Goal: Transaction & Acquisition: Purchase product/service

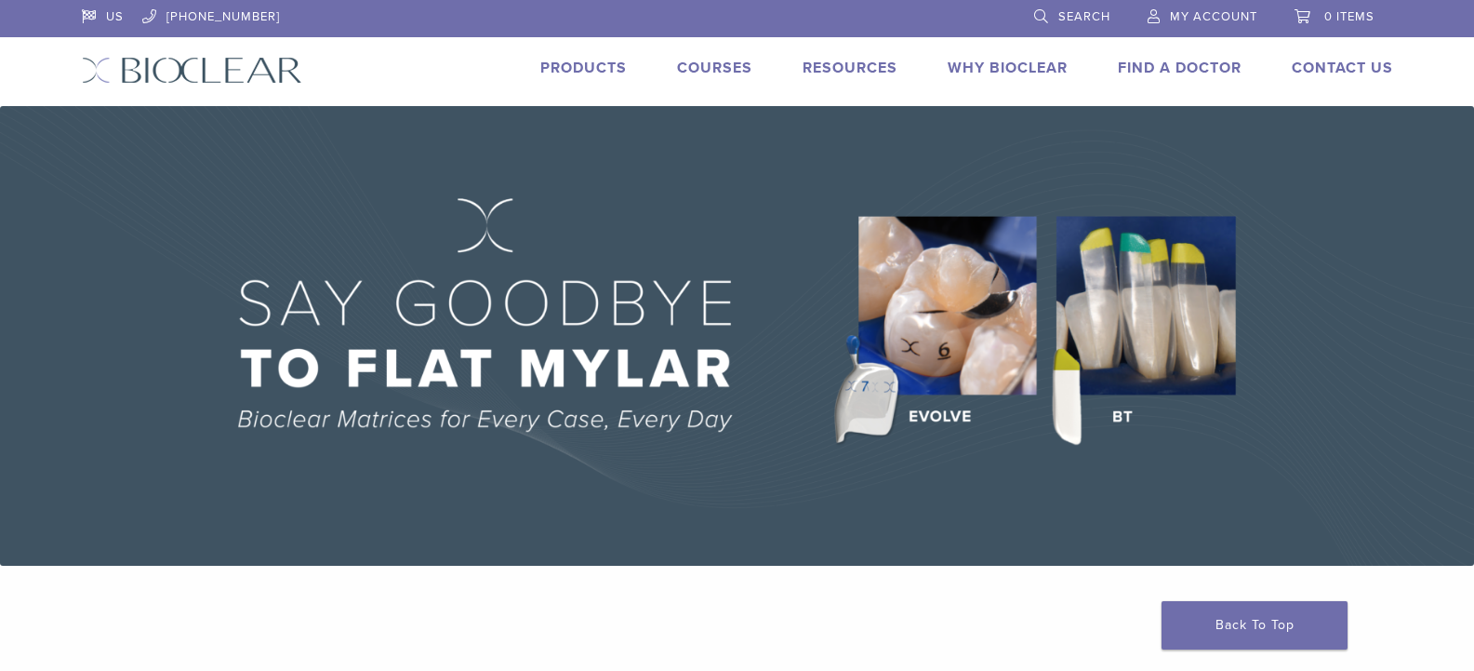
click at [593, 64] on link "Products" at bounding box center [583, 68] width 87 height 19
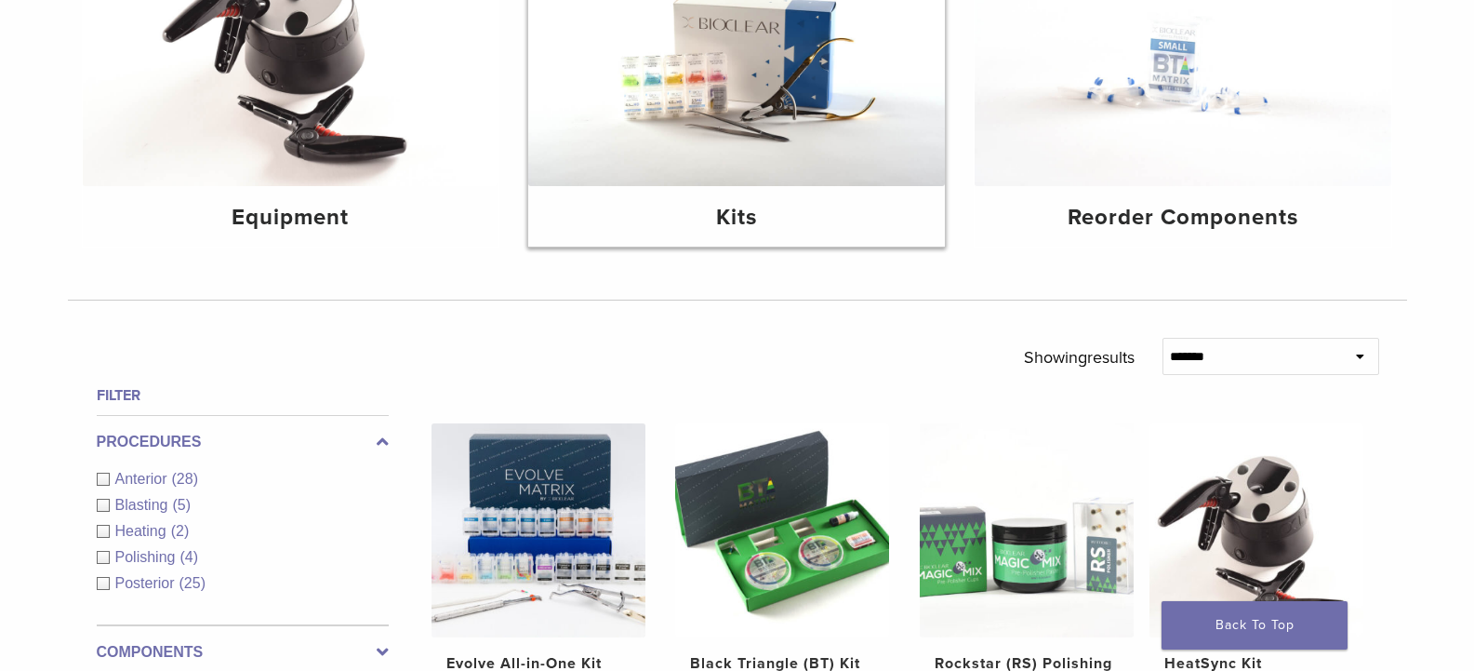
scroll to position [465, 0]
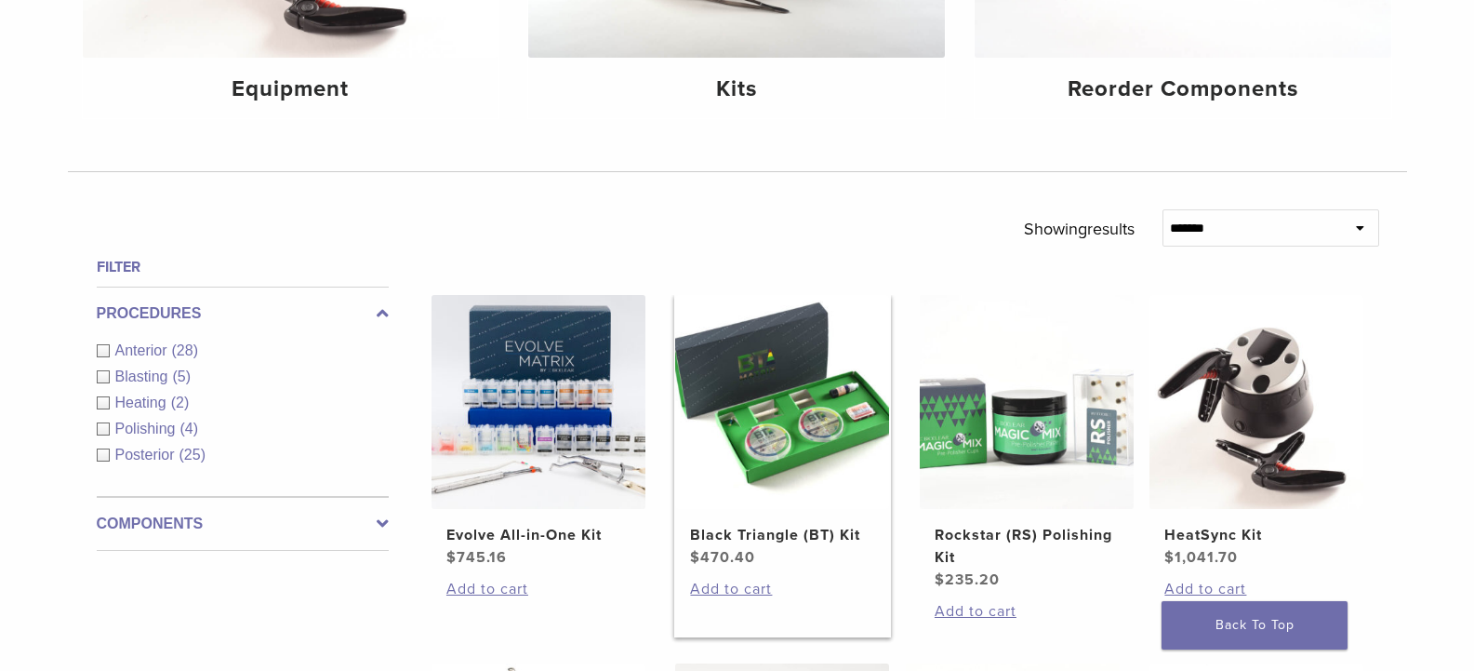
click at [797, 425] on img at bounding box center [782, 402] width 214 height 214
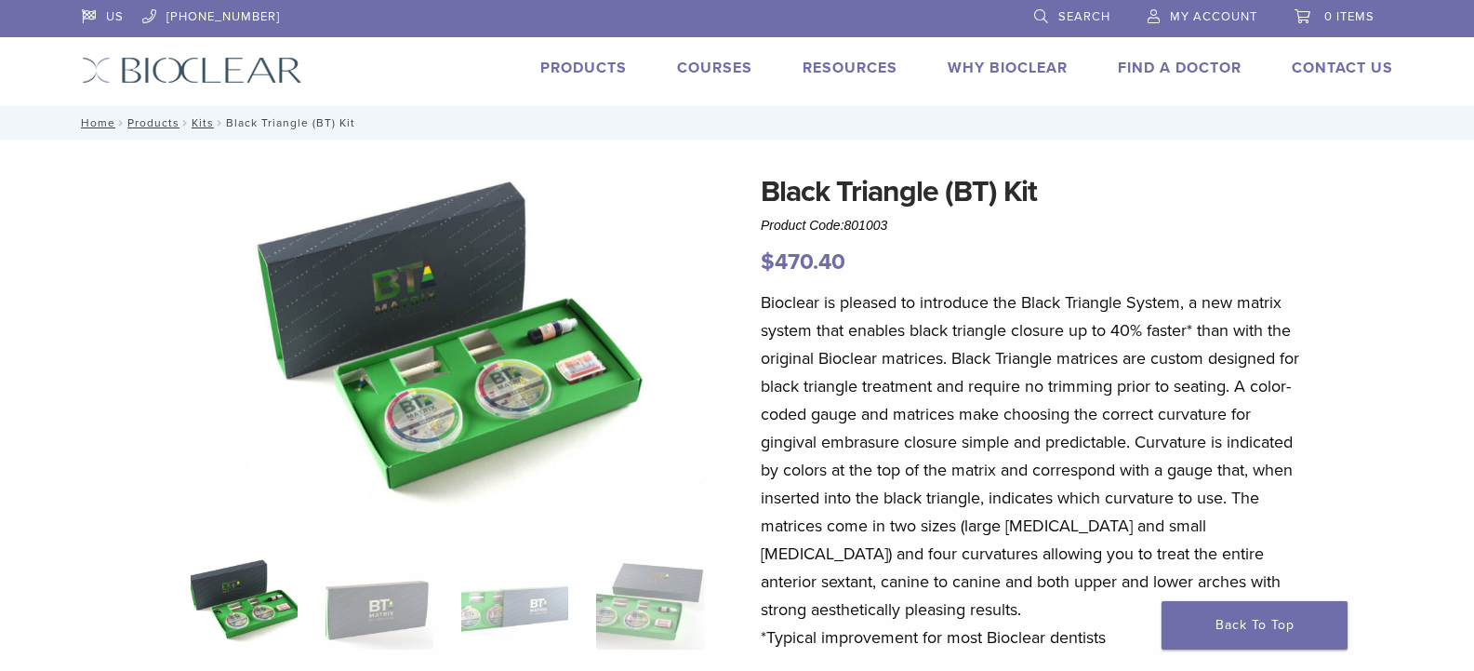
scroll to position [465, 0]
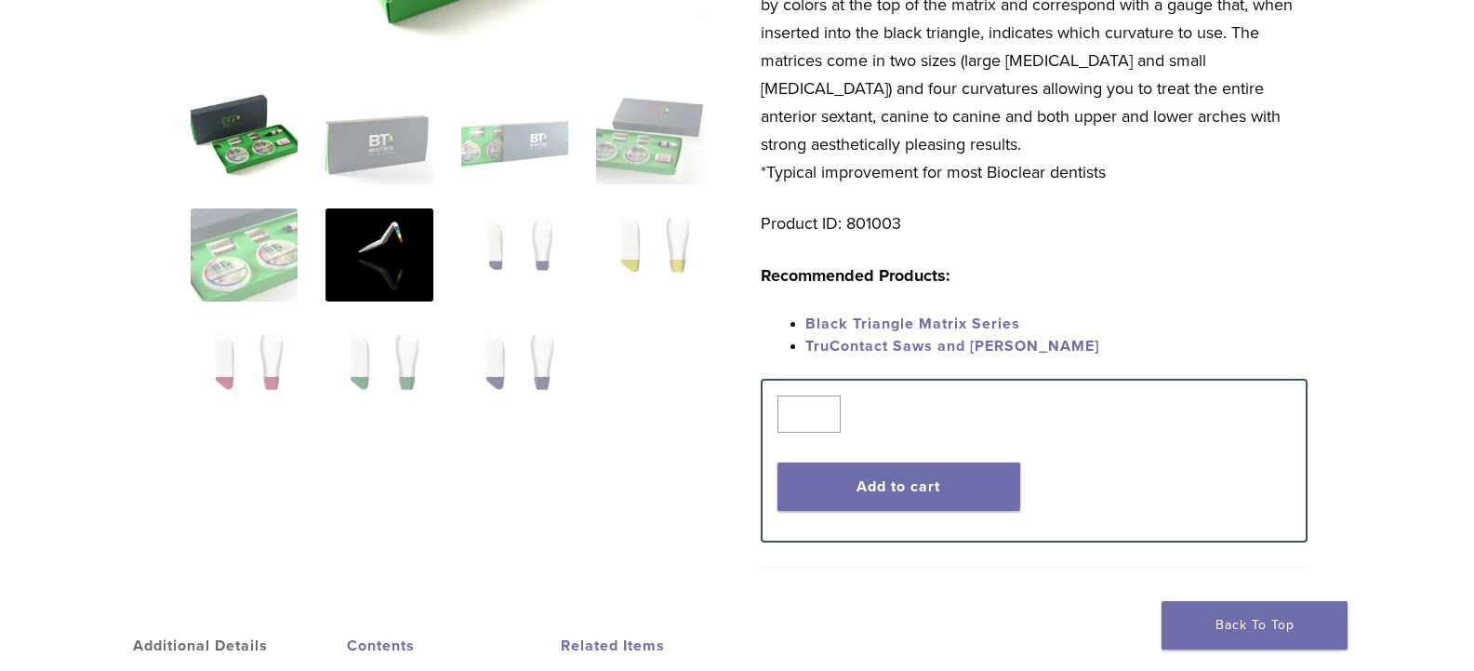
click at [380, 246] on img at bounding box center [379, 254] width 107 height 93
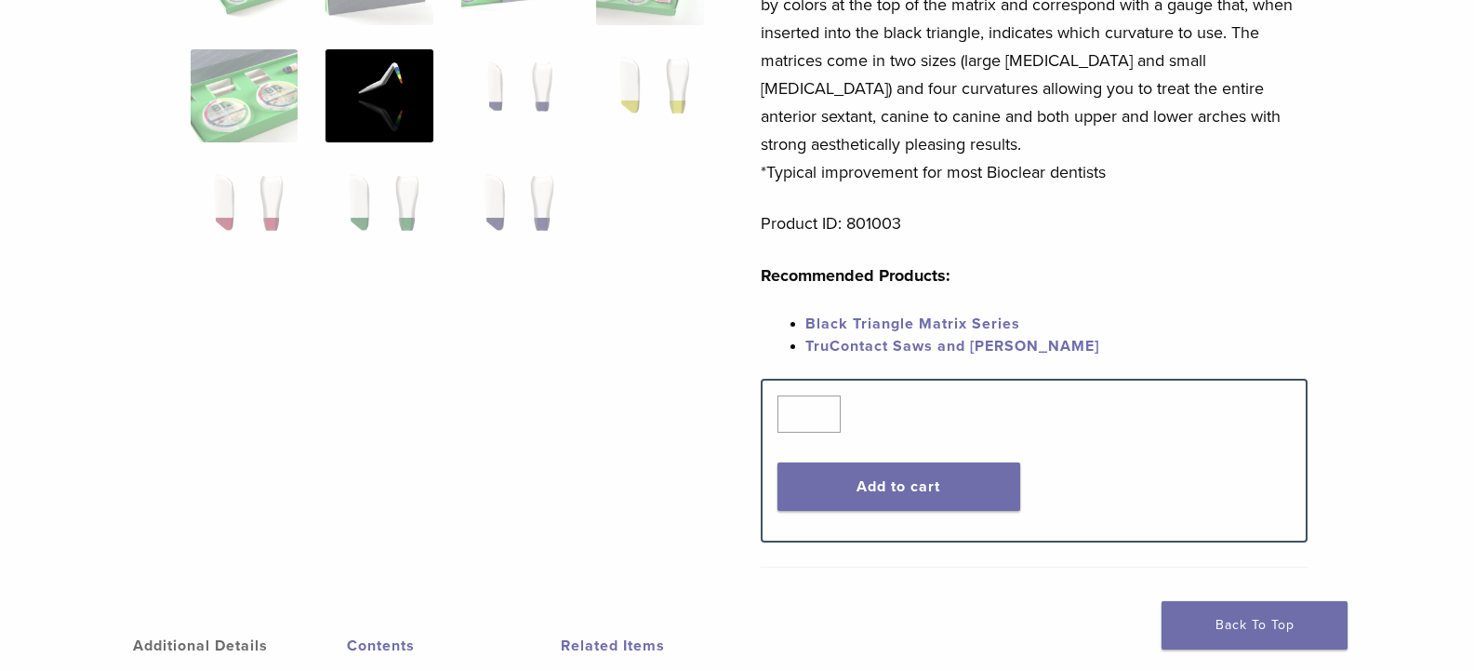
click at [401, 115] on img at bounding box center [379, 95] width 107 height 93
click at [364, 100] on img at bounding box center [379, 95] width 107 height 93
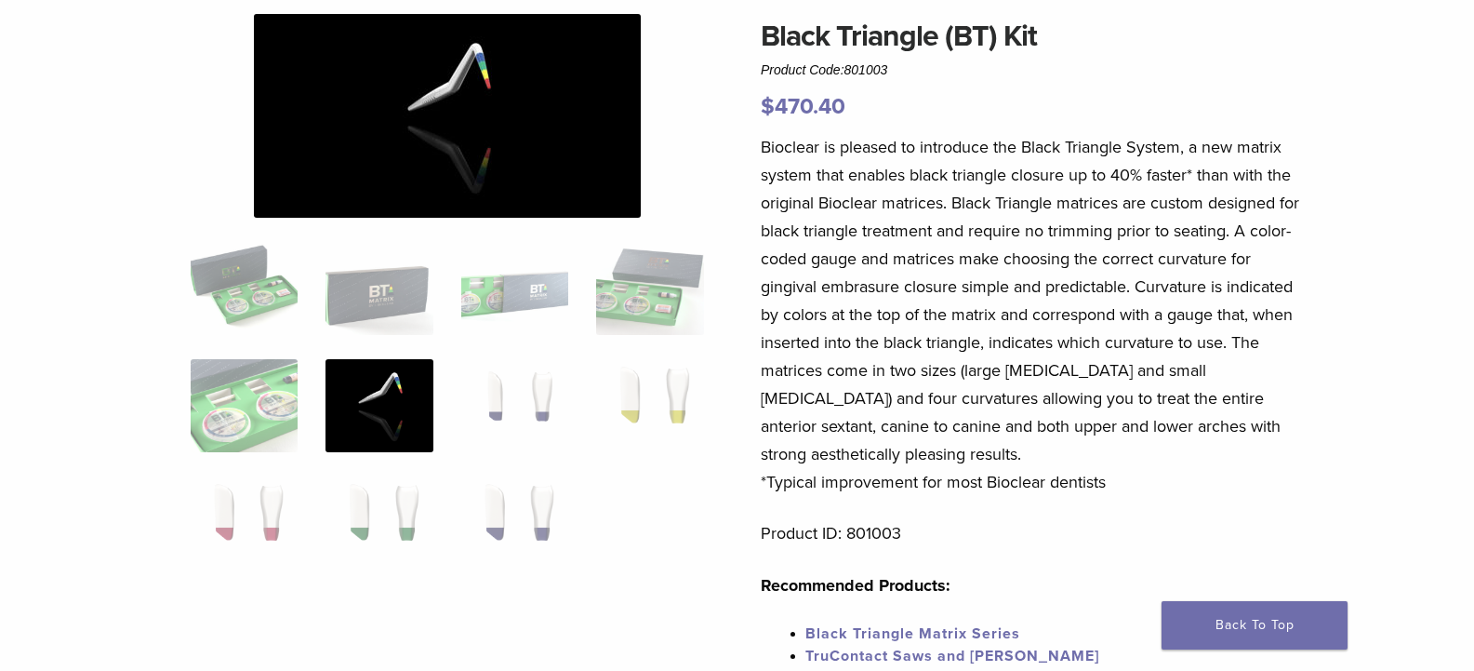
scroll to position [0, 0]
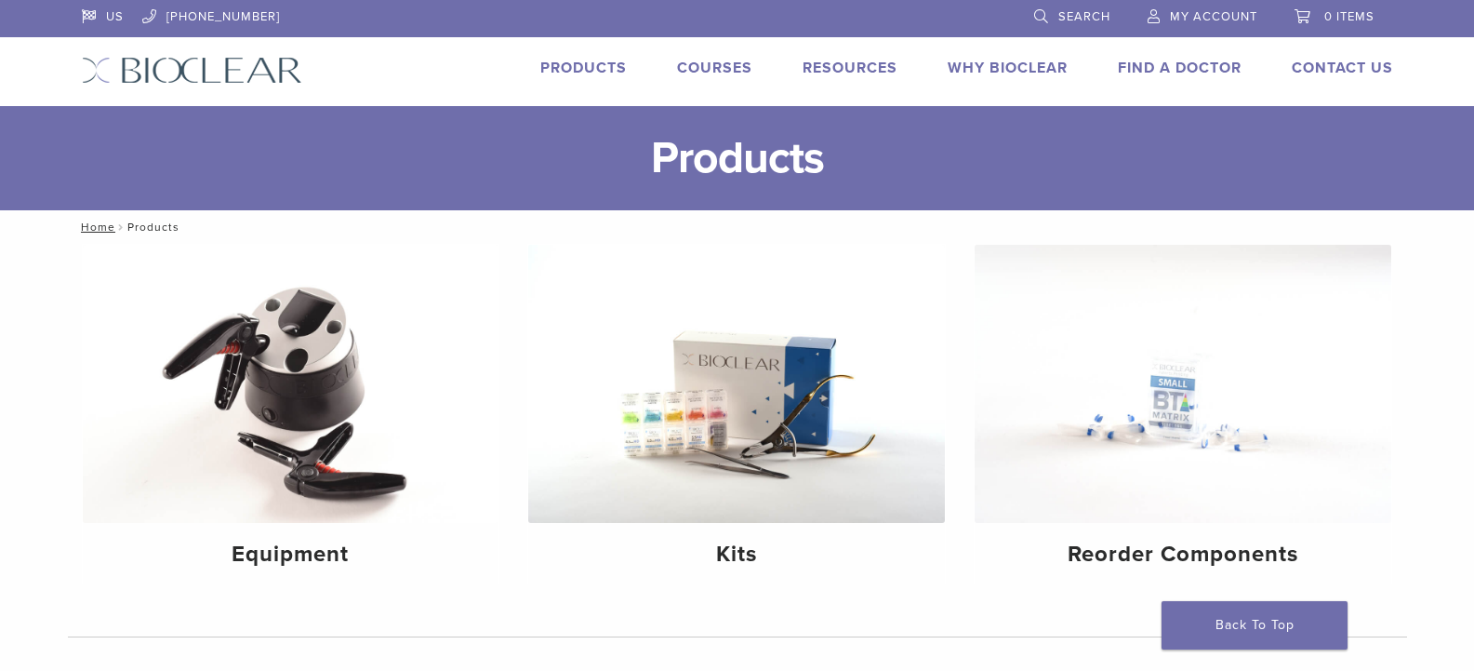
scroll to position [465, 0]
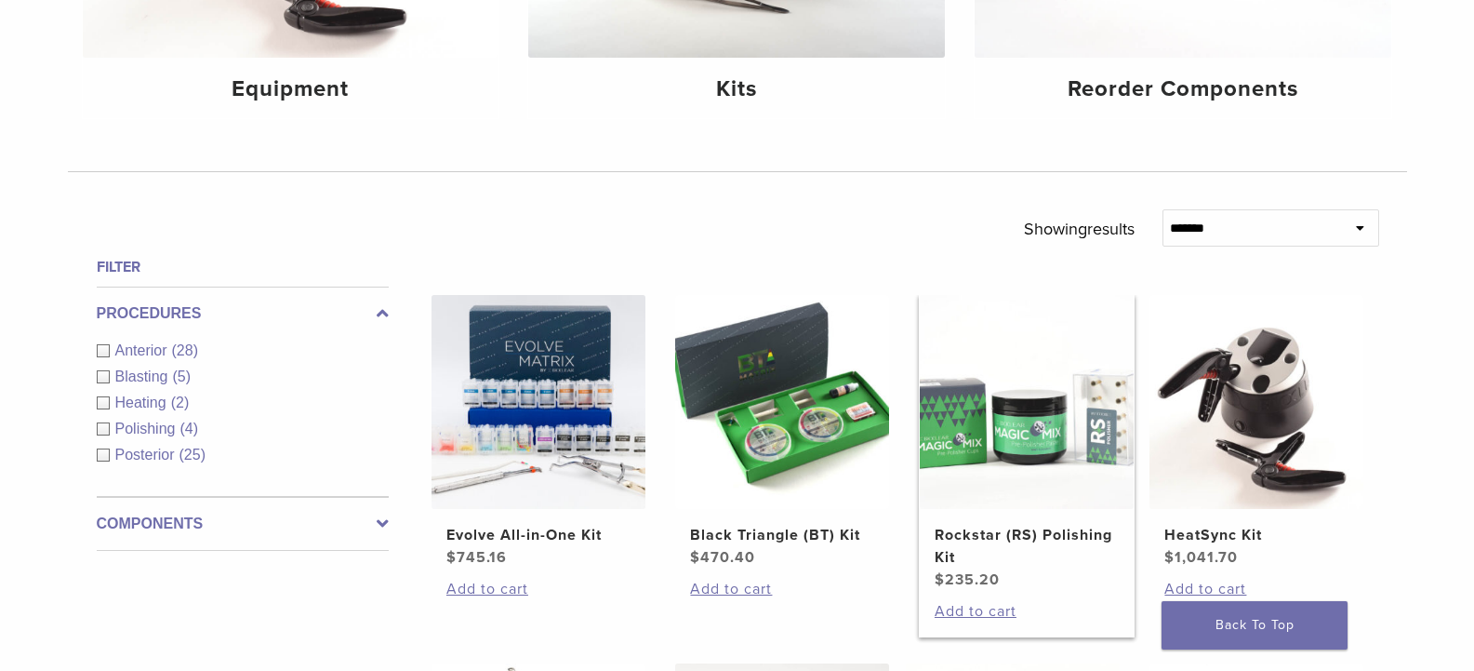
click at [1029, 432] on img at bounding box center [1027, 402] width 214 height 214
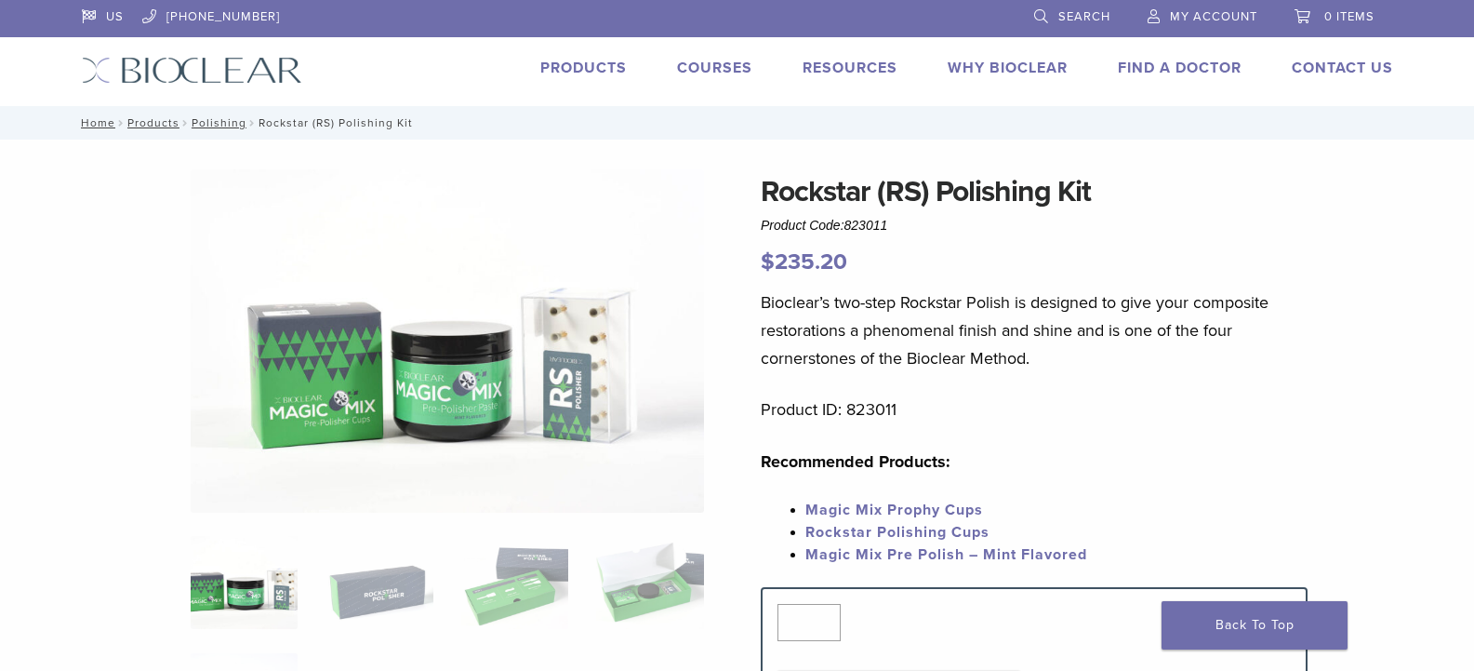
click at [606, 66] on link "Products" at bounding box center [583, 68] width 87 height 19
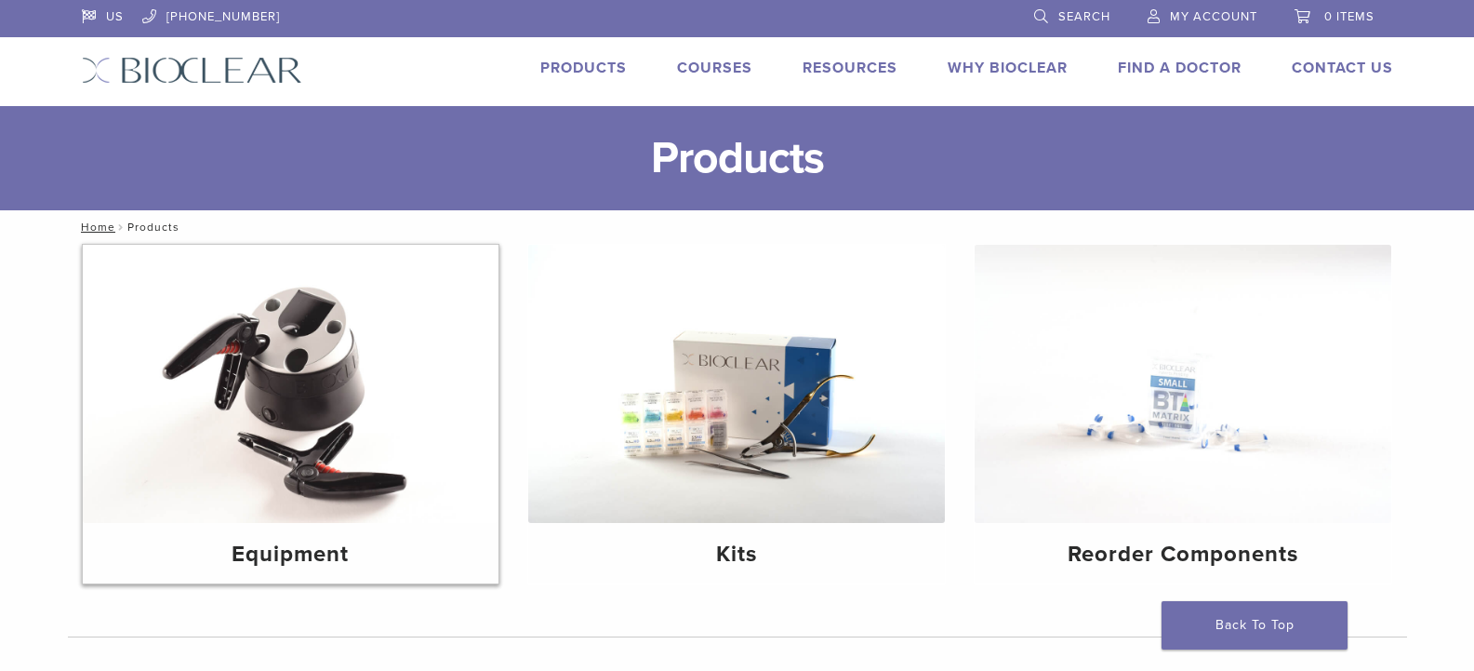
click at [273, 412] on img at bounding box center [291, 384] width 417 height 278
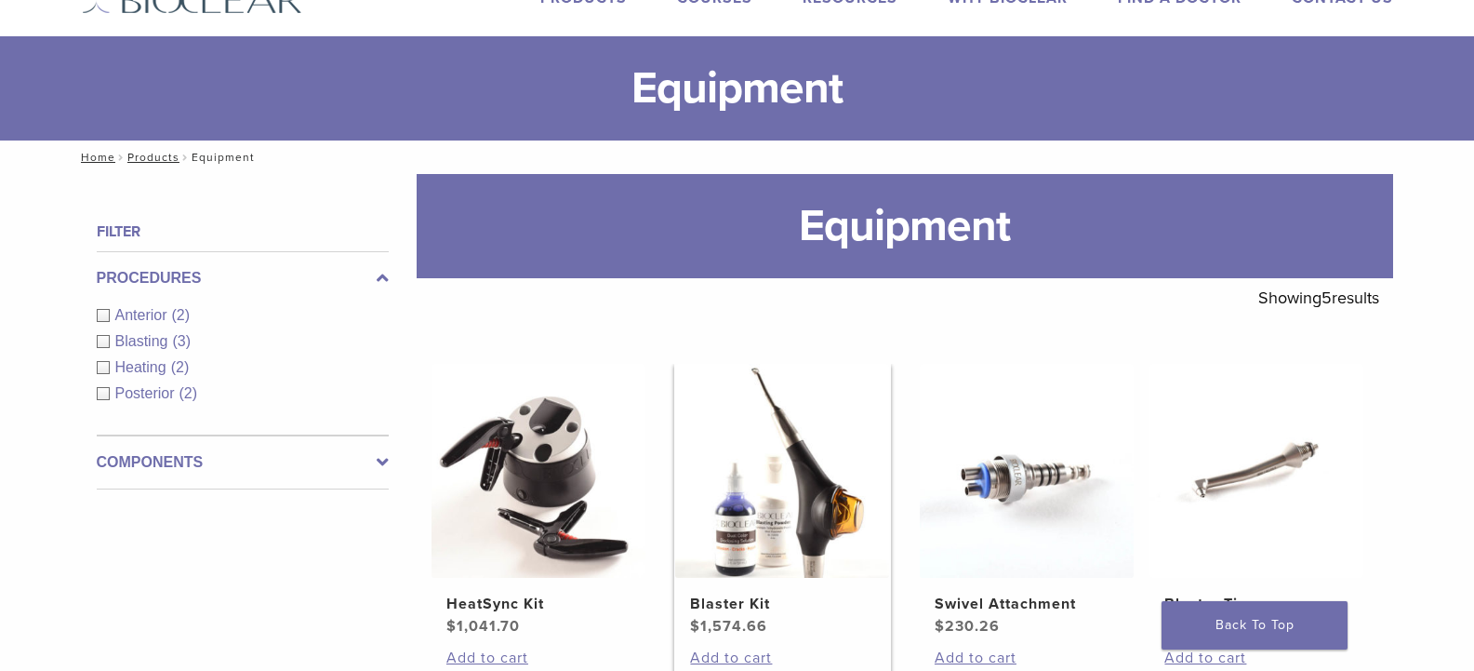
scroll to position [186, 0]
